Goal: Task Accomplishment & Management: Use online tool/utility

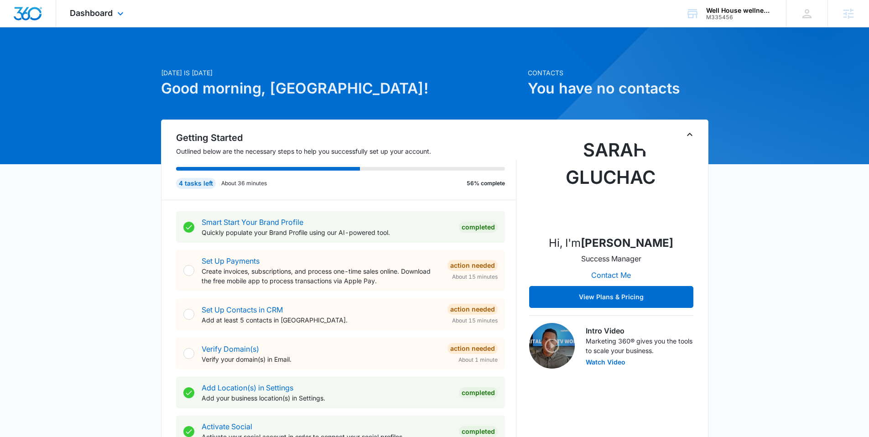
click at [112, 5] on div "Dashboard Apps Reputation Websites Forms CRM Email Social Payments POS Content …" at bounding box center [98, 13] width 84 height 27
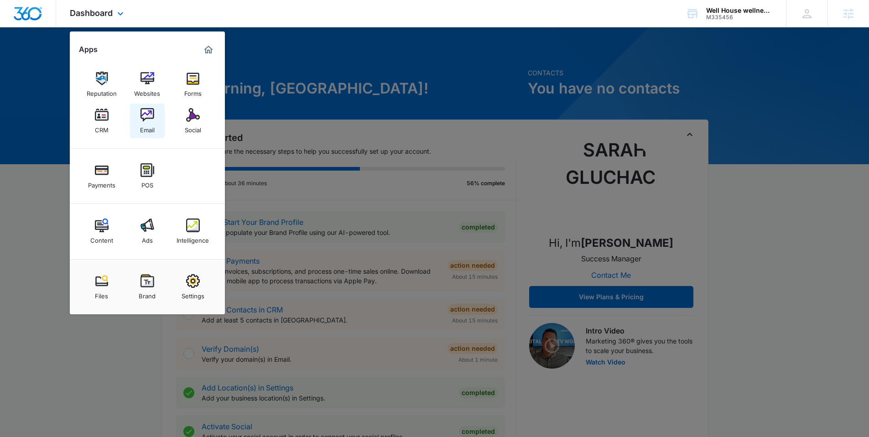
click at [150, 112] on img at bounding box center [148, 115] width 14 height 14
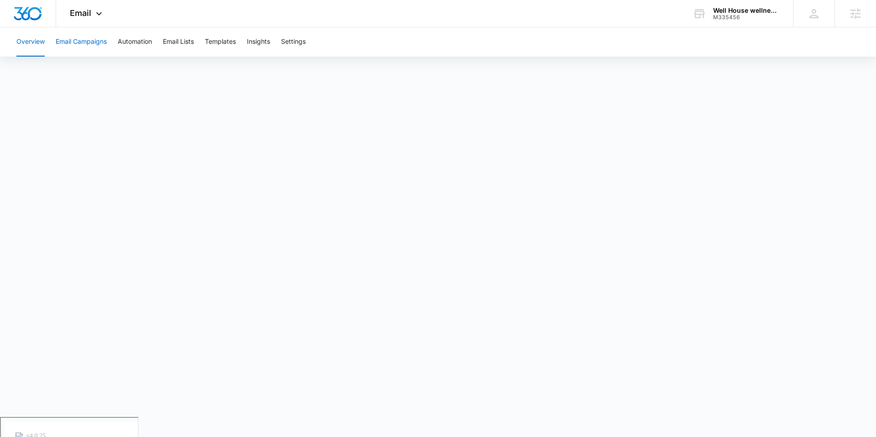
click at [94, 37] on button "Email Campaigns" at bounding box center [81, 41] width 51 height 29
click at [42, 42] on button "Overview" at bounding box center [30, 41] width 28 height 29
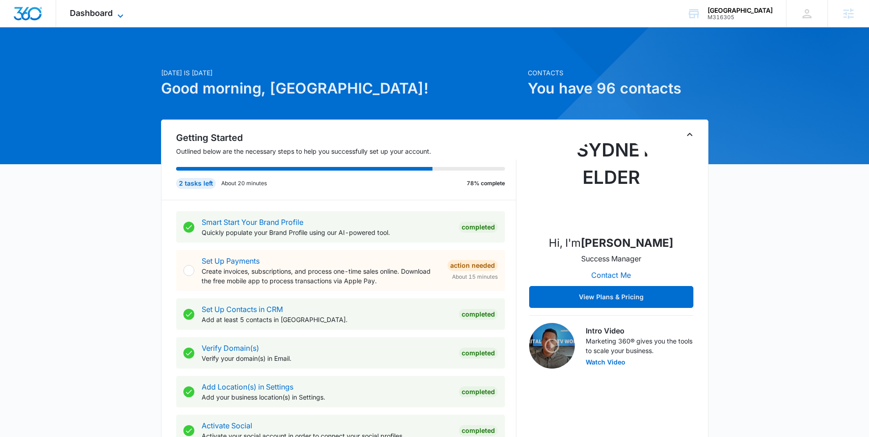
click at [112, 10] on span "Dashboard" at bounding box center [91, 13] width 43 height 10
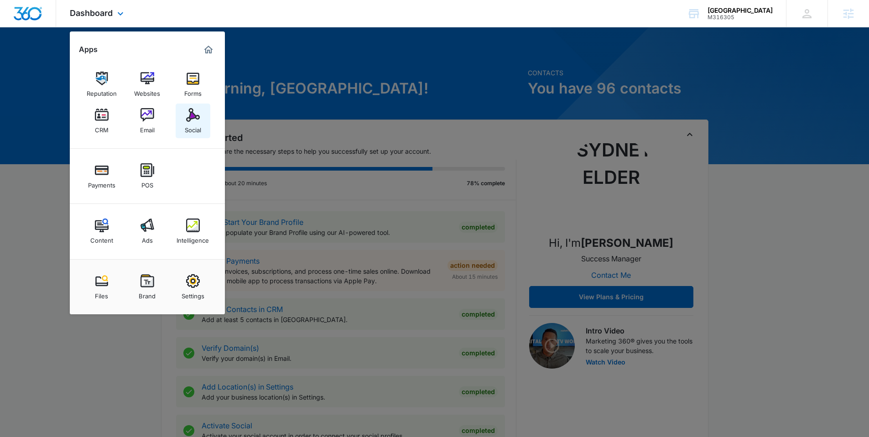
click at [197, 118] on img at bounding box center [193, 115] width 14 height 14
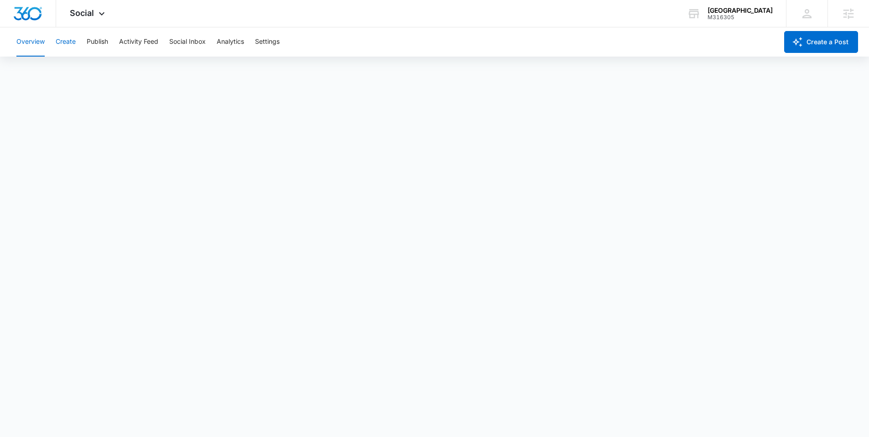
click at [67, 40] on button "Create" at bounding box center [66, 41] width 20 height 29
click at [93, 68] on button "Approvals" at bounding box center [89, 70] width 31 height 26
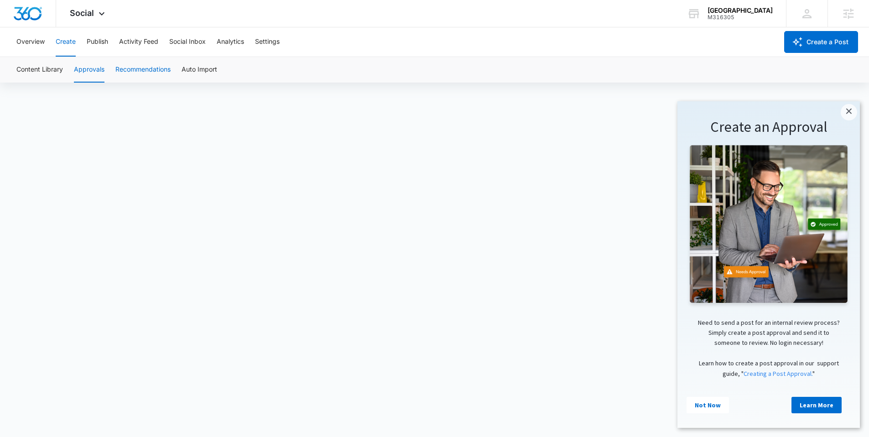
click at [137, 70] on button "Recommendations" at bounding box center [142, 70] width 55 height 26
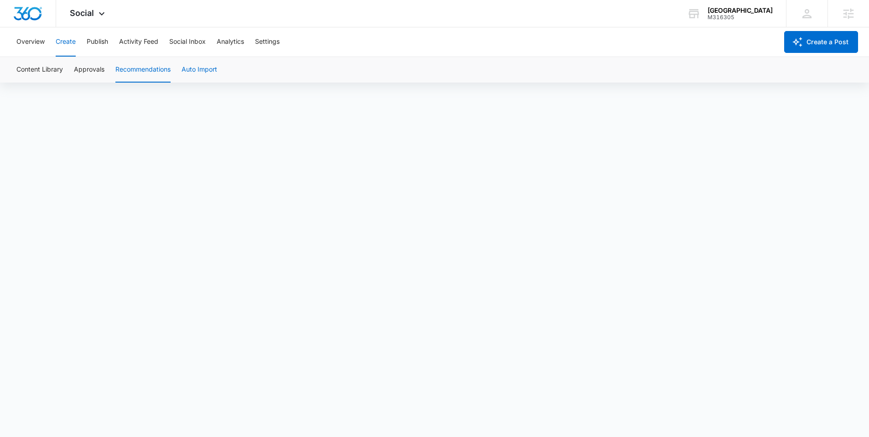
click at [205, 72] on button "Auto Import" at bounding box center [200, 70] width 36 height 26
click at [103, 42] on button "Publish" at bounding box center [97, 41] width 21 height 29
click at [141, 42] on button "Activity Feed" at bounding box center [138, 41] width 39 height 29
click at [194, 40] on button "Social Inbox" at bounding box center [187, 41] width 37 height 29
click at [91, 14] on span "Social" at bounding box center [82, 13] width 24 height 10
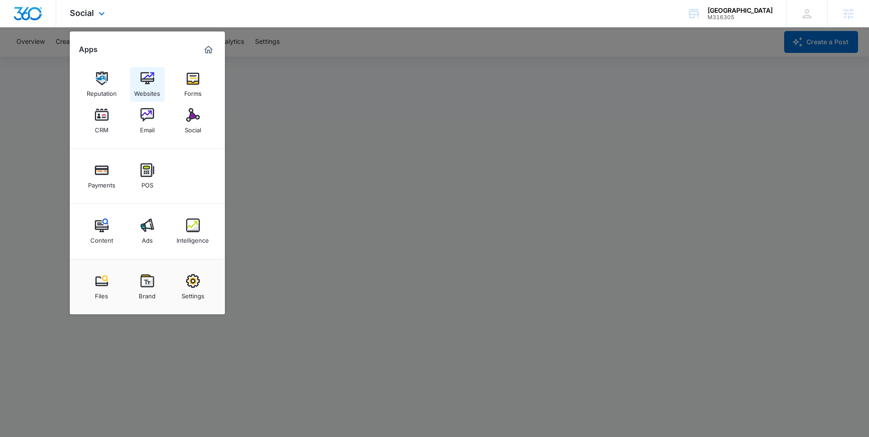
click at [153, 86] on div "Websites" at bounding box center [147, 91] width 26 height 12
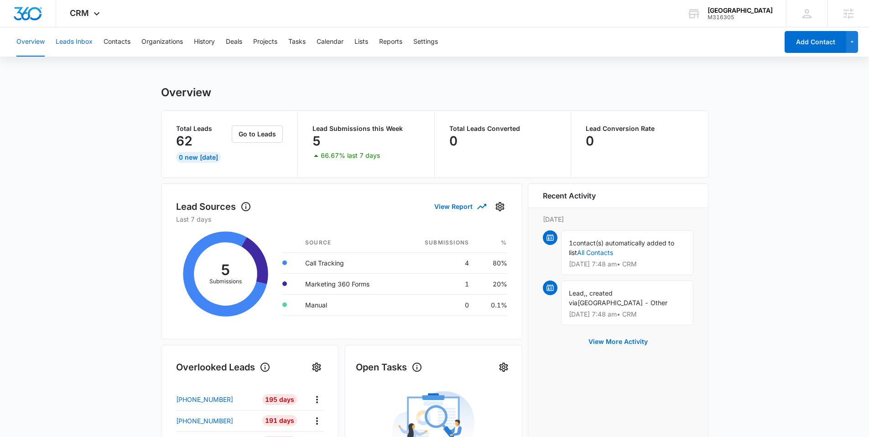
click at [78, 42] on button "Leads Inbox" at bounding box center [74, 41] width 37 height 29
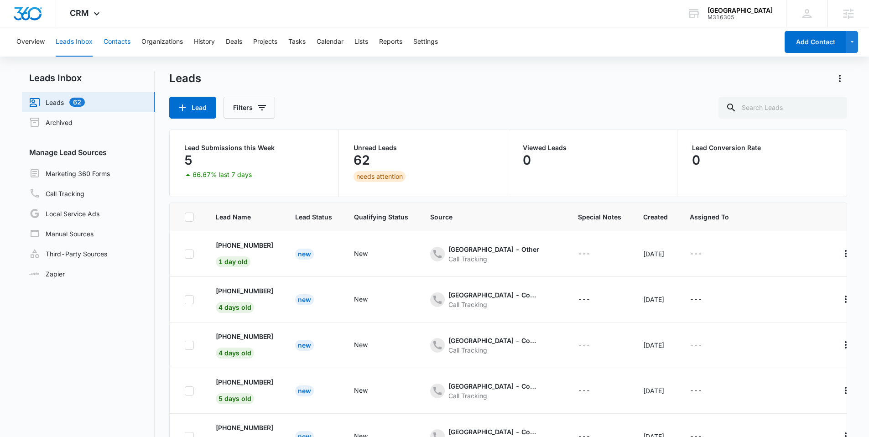
click at [118, 44] on button "Contacts" at bounding box center [117, 41] width 27 height 29
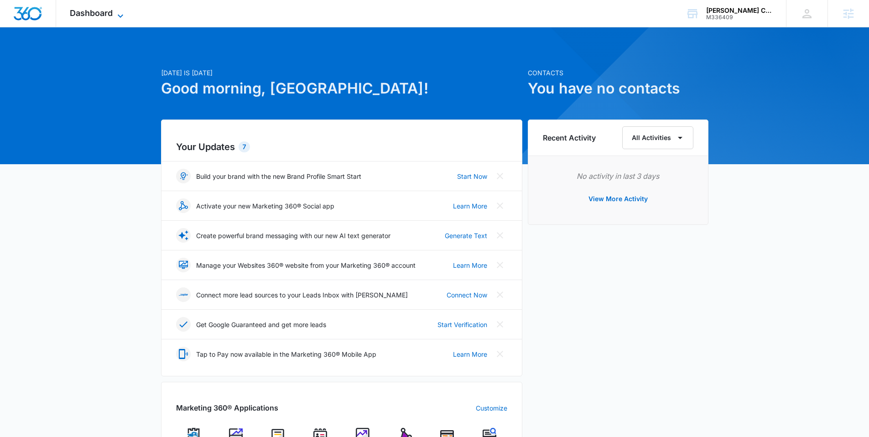
click at [122, 17] on icon at bounding box center [120, 15] width 11 height 11
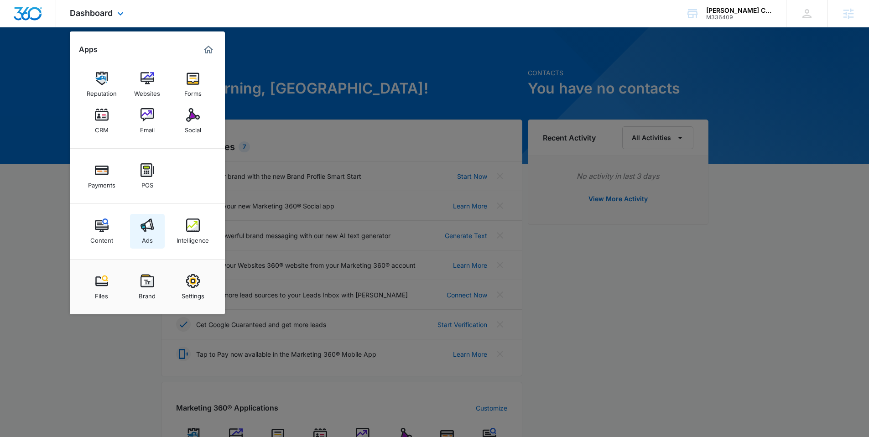
click at [147, 220] on img at bounding box center [148, 226] width 14 height 14
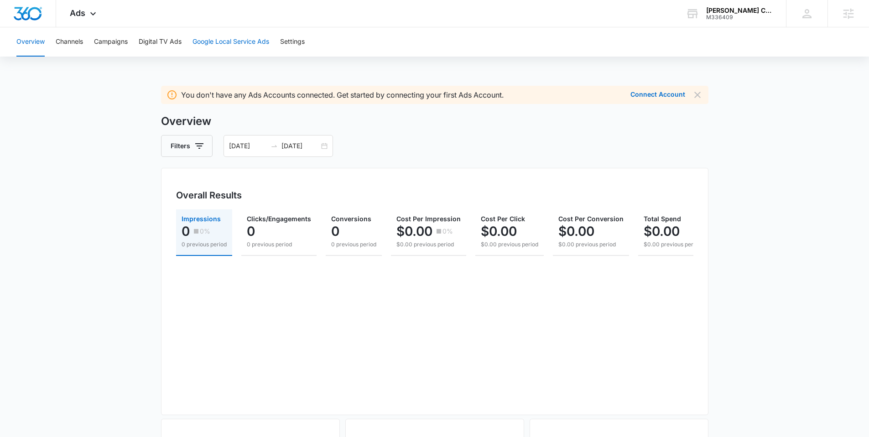
click at [239, 48] on button "Google Local Service Ads" at bounding box center [231, 41] width 77 height 29
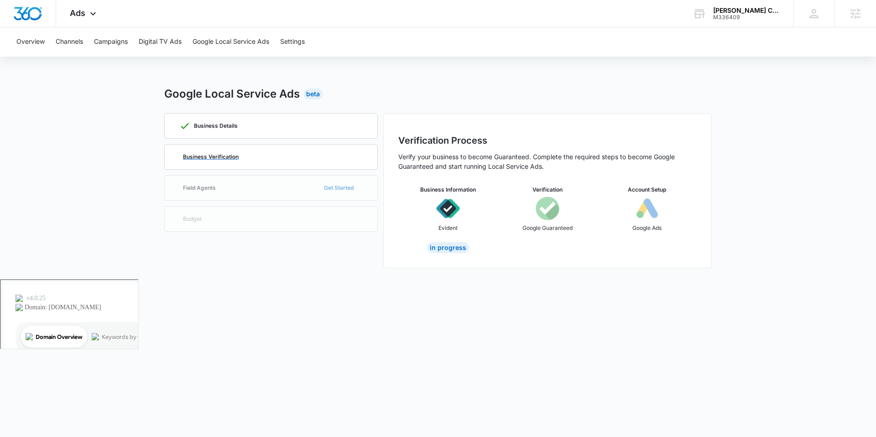
click at [235, 157] on p "Business Verification" at bounding box center [211, 156] width 56 height 5
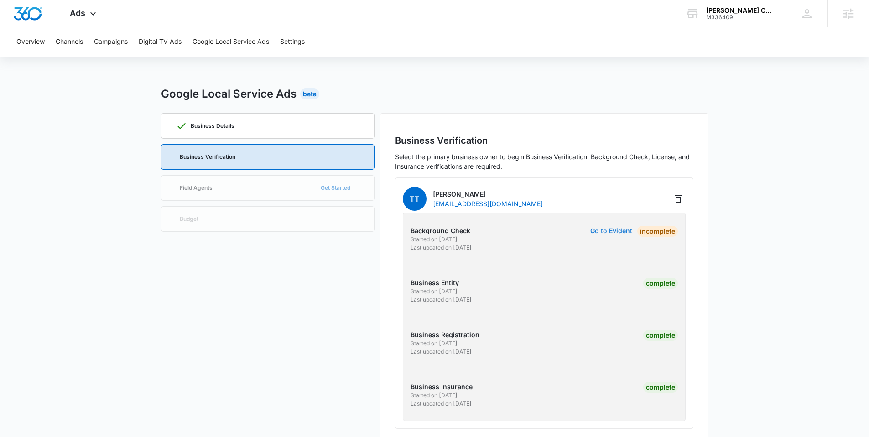
click at [627, 231] on button "Go to Evident" at bounding box center [611, 231] width 42 height 6
click at [605, 228] on button "Go to Evident" at bounding box center [611, 231] width 42 height 6
click at [611, 229] on button "Go to Evident" at bounding box center [611, 231] width 42 height 6
